Goal: Task Accomplishment & Management: Complete application form

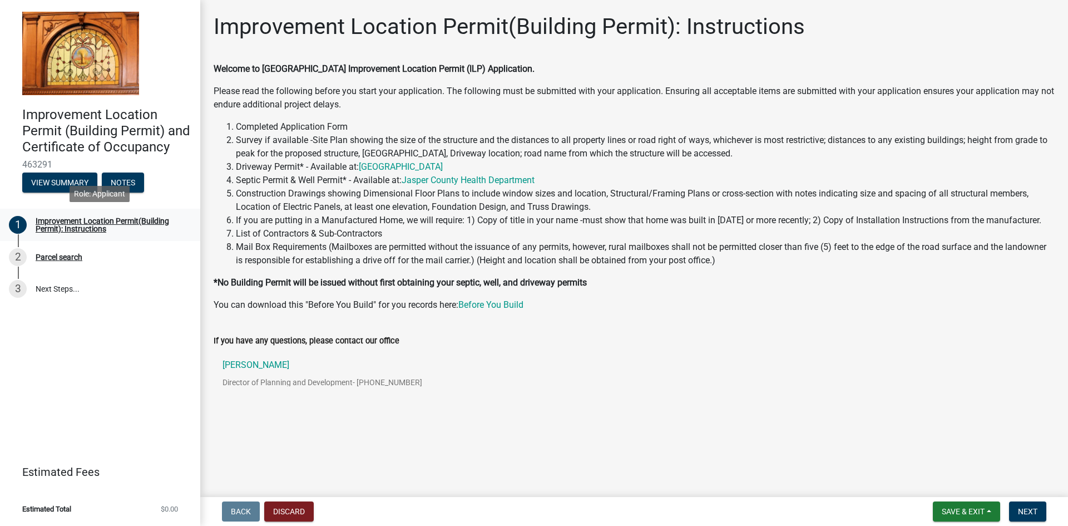
click at [124, 220] on div "Improvement Location Permit(Building Permit): Instructions" at bounding box center [109, 225] width 147 height 16
click at [121, 219] on div "Improvement Location Permit(Building Permit): Instructions" at bounding box center [109, 225] width 147 height 16
click at [93, 220] on div "Improvement Location Permit(Building Permit): Instructions" at bounding box center [109, 225] width 147 height 16
click at [59, 219] on div "Improvement Location Permit(Building Permit): Instructions" at bounding box center [109, 225] width 147 height 16
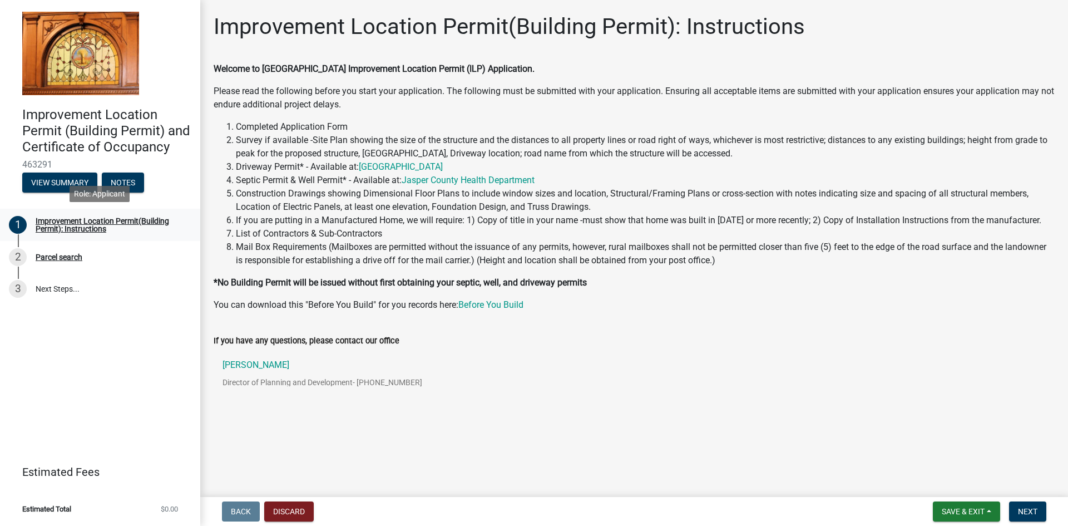
click at [14, 225] on div "1" at bounding box center [18, 225] width 18 height 18
click at [67, 179] on button "View Summary" at bounding box center [59, 182] width 75 height 20
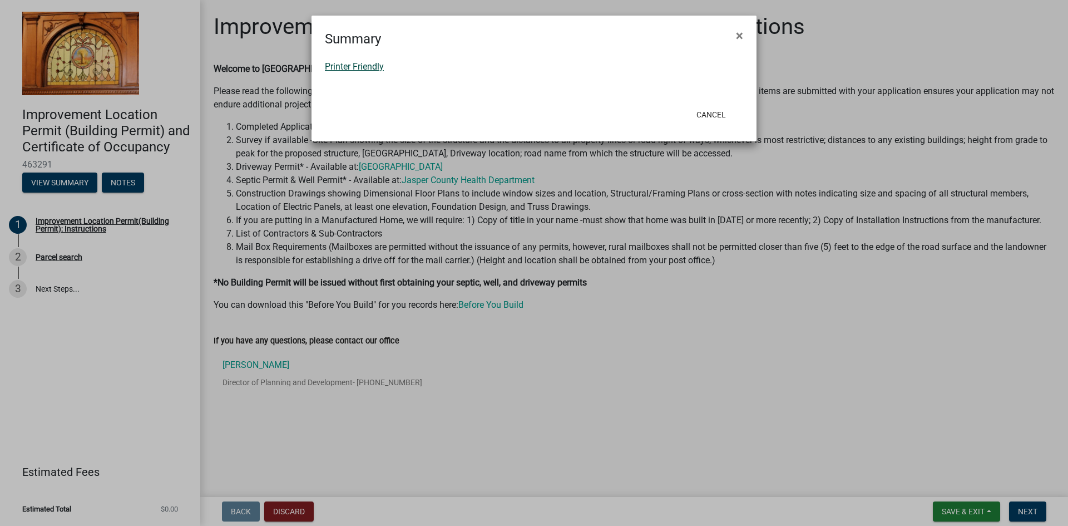
click at [365, 66] on link "Printer Friendly" at bounding box center [354, 66] width 59 height 11
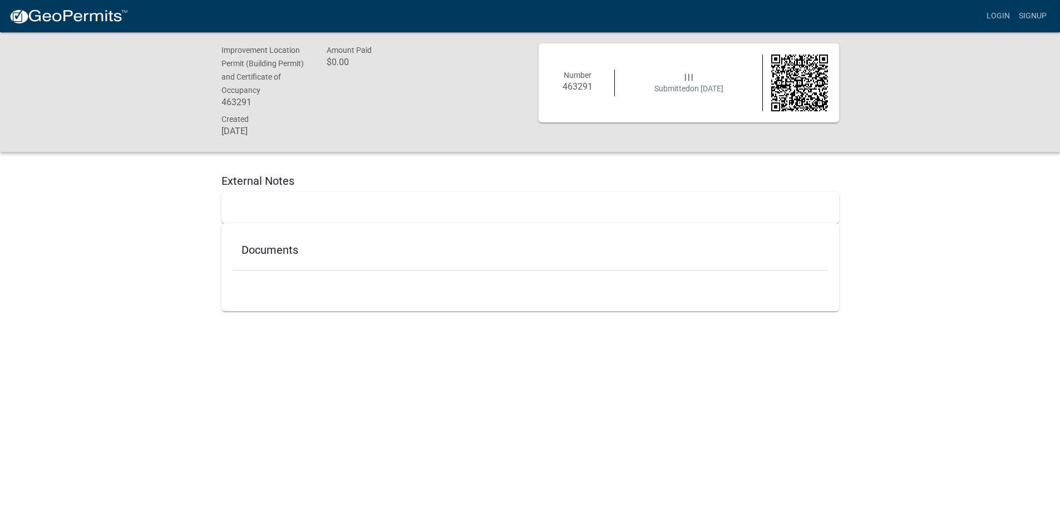
click at [282, 253] on h5 "Documents" at bounding box center [530, 249] width 578 height 13
drag, startPoint x: 282, startPoint y: 253, endPoint x: 289, endPoint y: 229, distance: 25.0
click at [282, 253] on h5 "Documents" at bounding box center [530, 249] width 578 height 13
click at [279, 246] on h5 "Documents" at bounding box center [530, 249] width 578 height 13
click at [279, 181] on h5 "External Notes" at bounding box center [530, 180] width 618 height 13
